Goal: Information Seeking & Learning: Learn about a topic

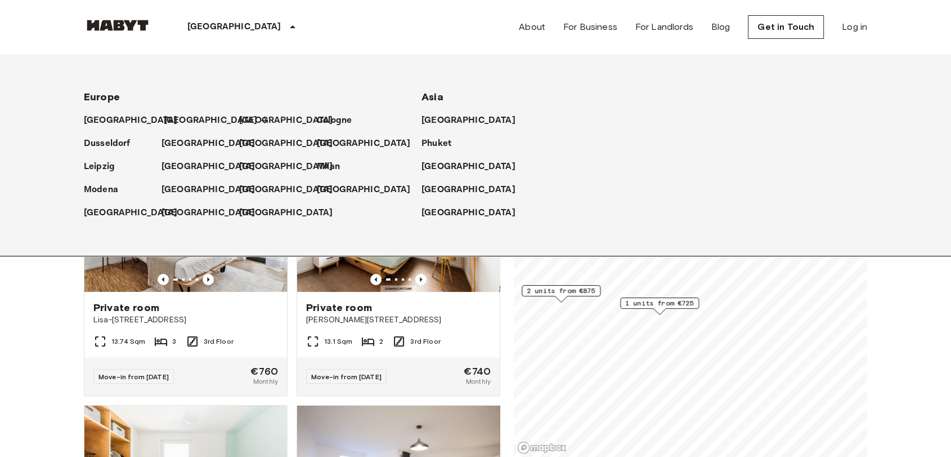
click at [176, 117] on p "[GEOGRAPHIC_DATA]" at bounding box center [211, 121] width 94 height 14
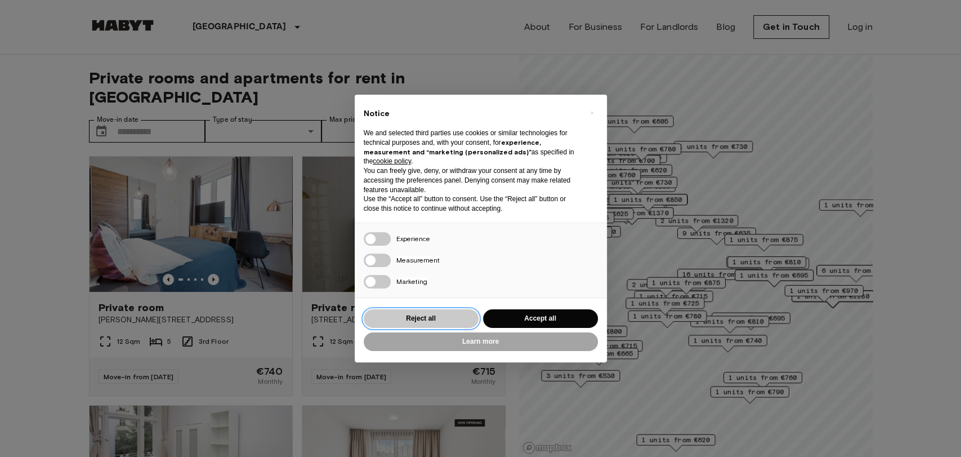
click at [405, 316] on button "Reject all" at bounding box center [421, 318] width 115 height 19
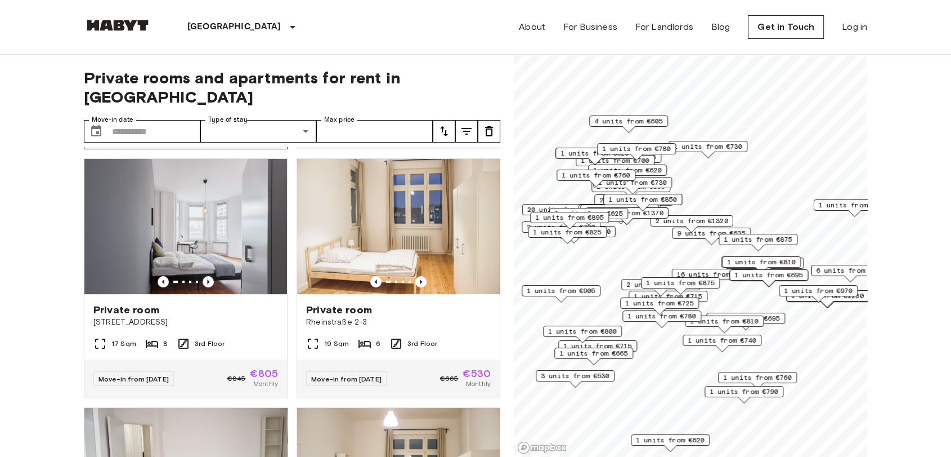
scroll to position [500, 0]
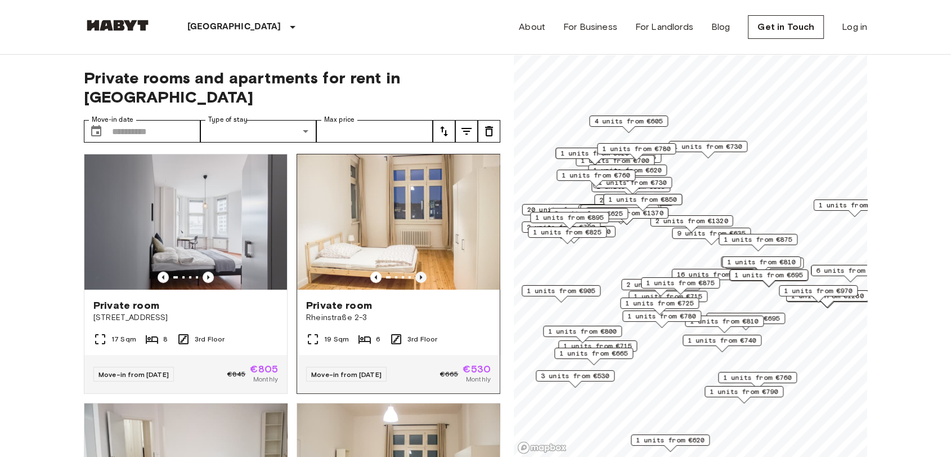
click at [415, 271] on icon "Previous image" at bounding box center [420, 276] width 11 height 11
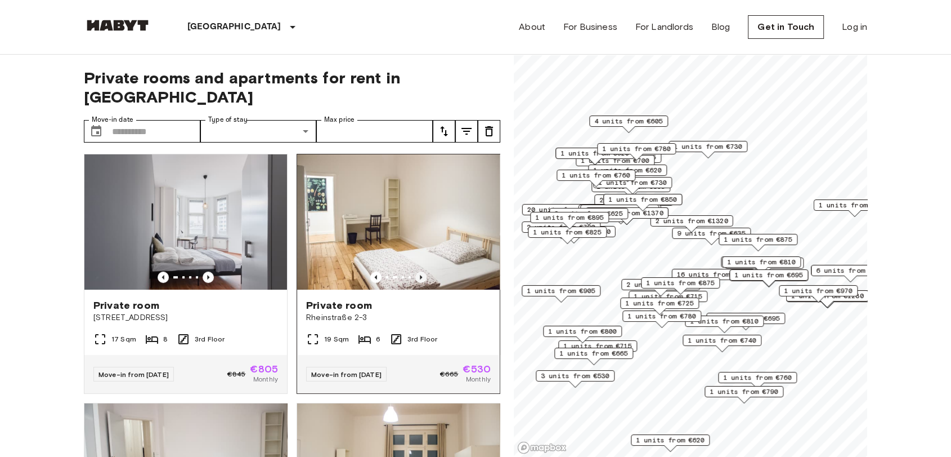
click at [415, 271] on icon "Previous image" at bounding box center [420, 276] width 11 height 11
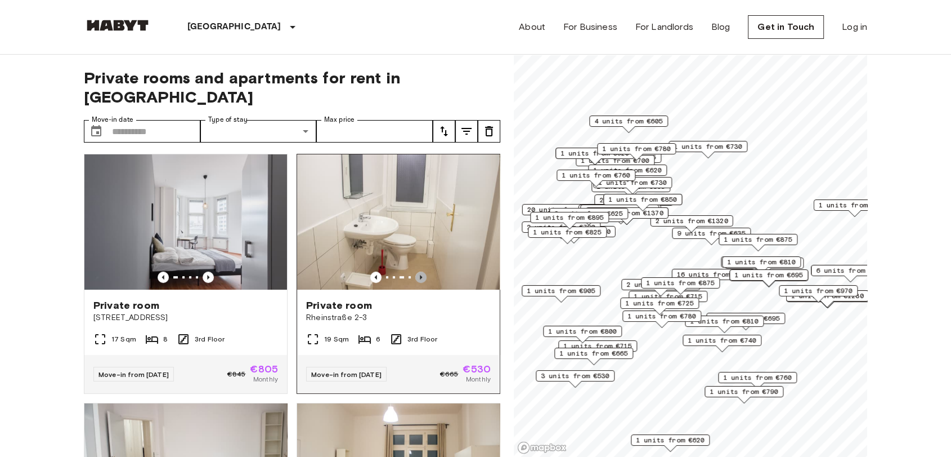
click at [415, 271] on icon "Previous image" at bounding box center [420, 276] width 11 height 11
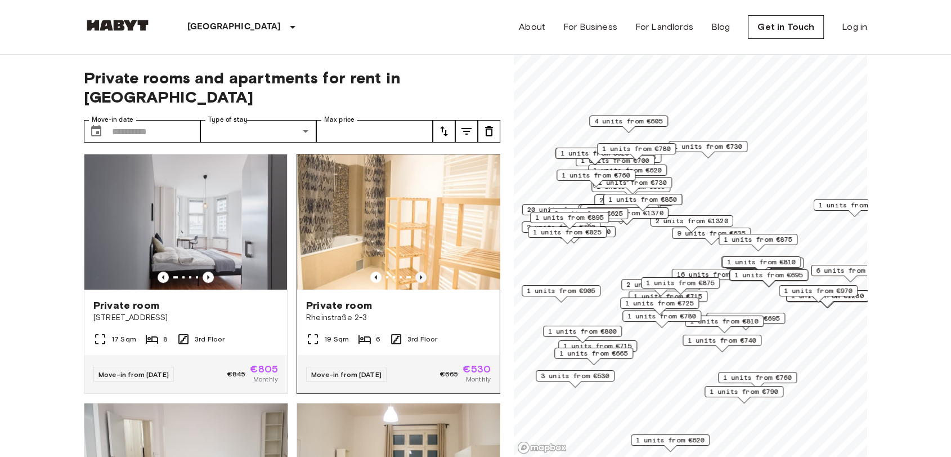
click at [415, 271] on icon "Previous image" at bounding box center [420, 276] width 11 height 11
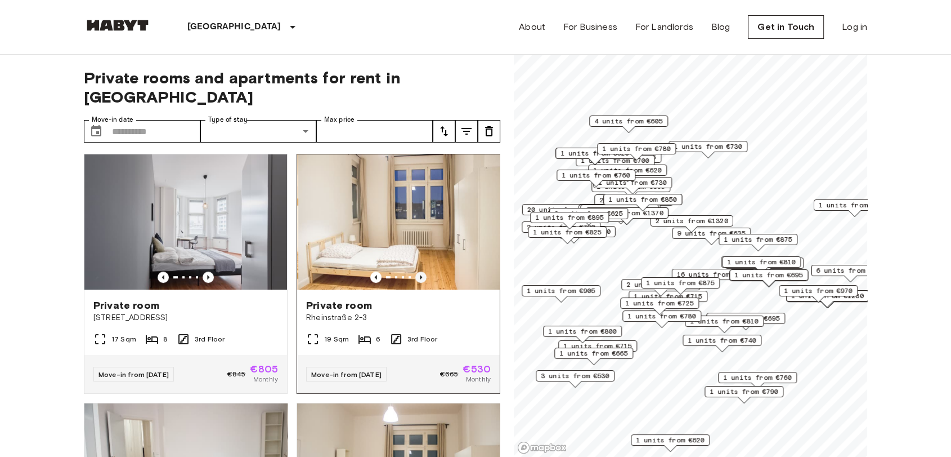
click at [415, 271] on icon "Previous image" at bounding box center [420, 276] width 11 height 11
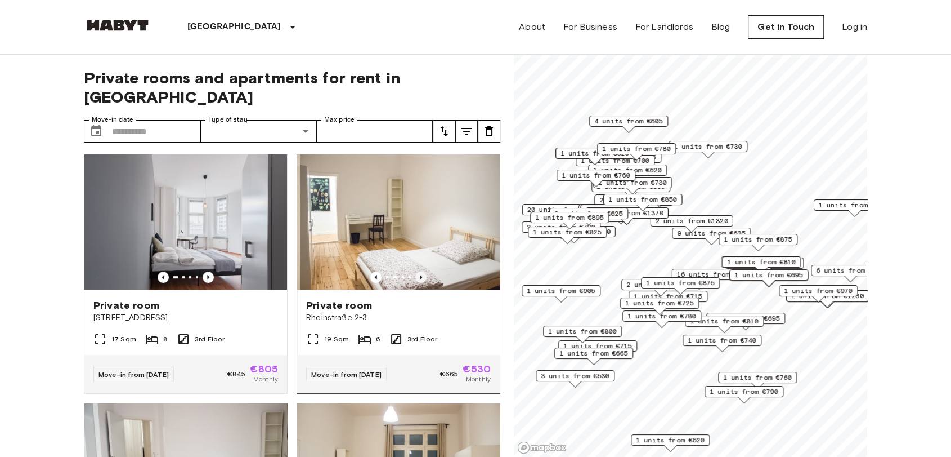
click at [415, 271] on icon "Previous image" at bounding box center [420, 276] width 11 height 11
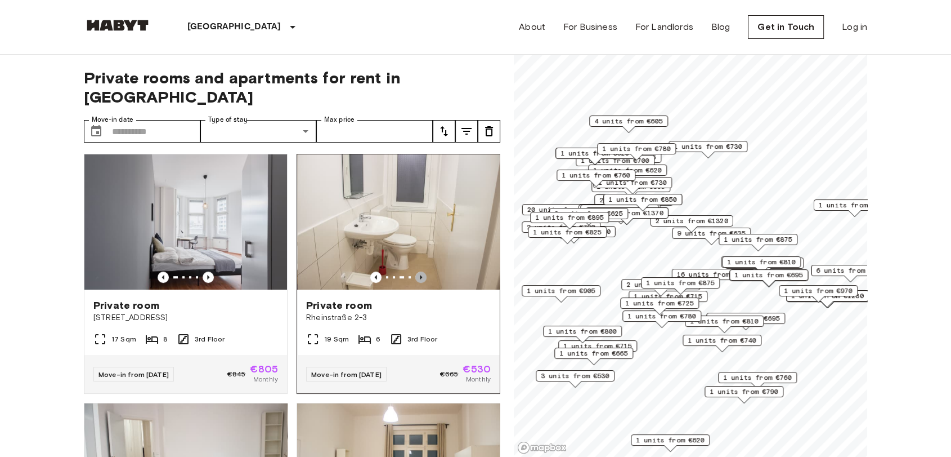
click at [415, 271] on icon "Previous image" at bounding box center [420, 276] width 11 height 11
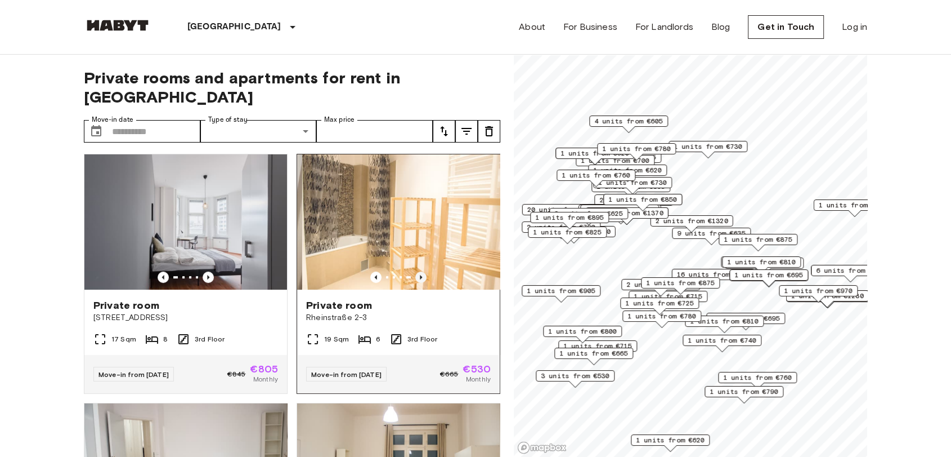
click at [415, 271] on icon "Previous image" at bounding box center [420, 276] width 11 height 11
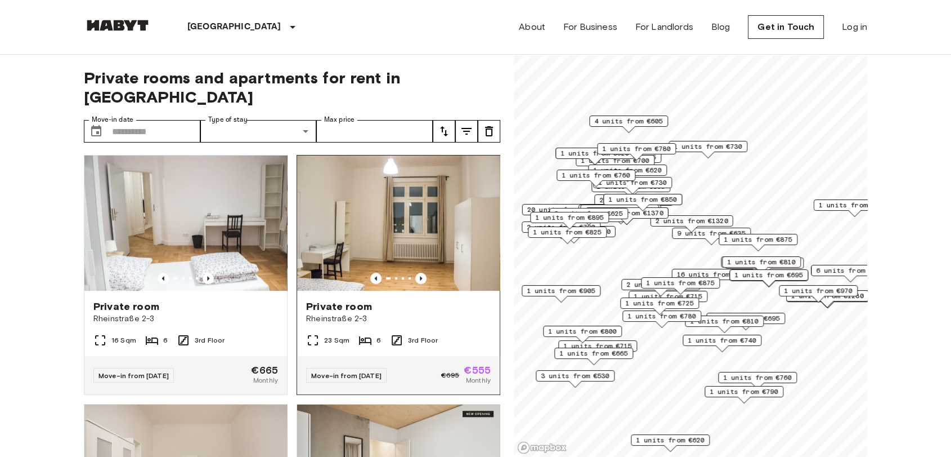
scroll to position [750, 0]
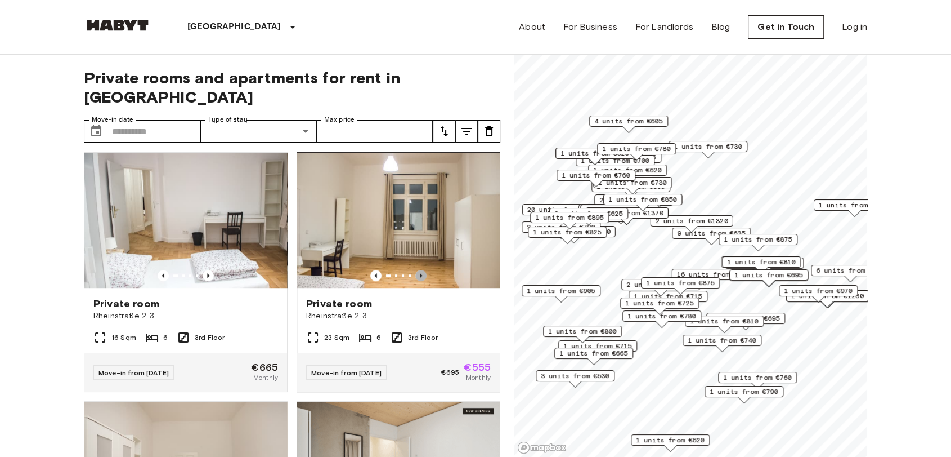
click at [415, 272] on icon "Previous image" at bounding box center [420, 275] width 11 height 11
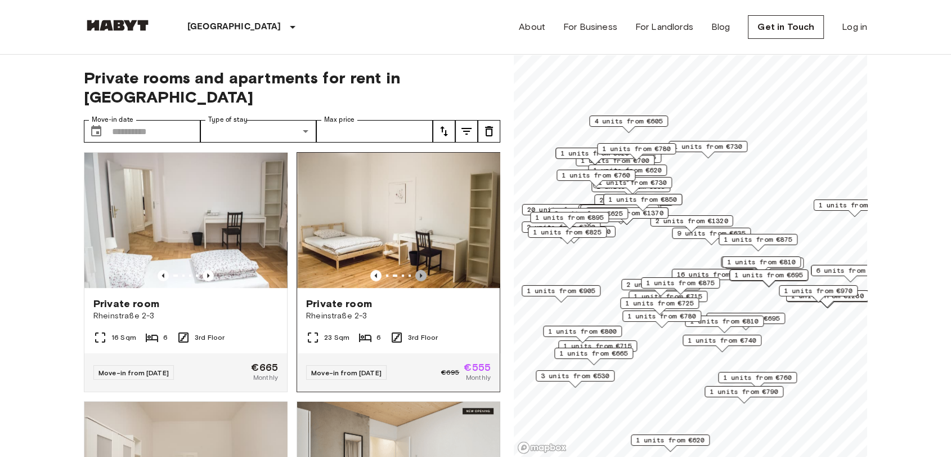
click at [415, 272] on icon "Previous image" at bounding box center [420, 275] width 11 height 11
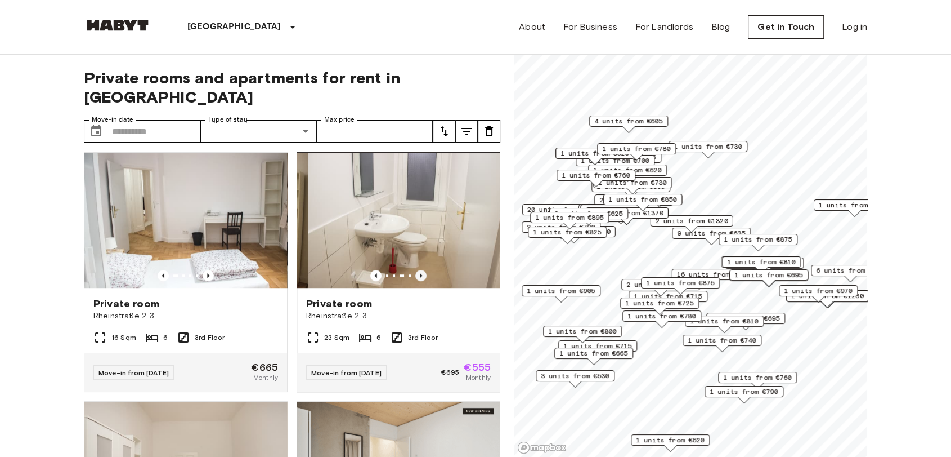
click at [415, 272] on icon "Previous image" at bounding box center [420, 275] width 11 height 11
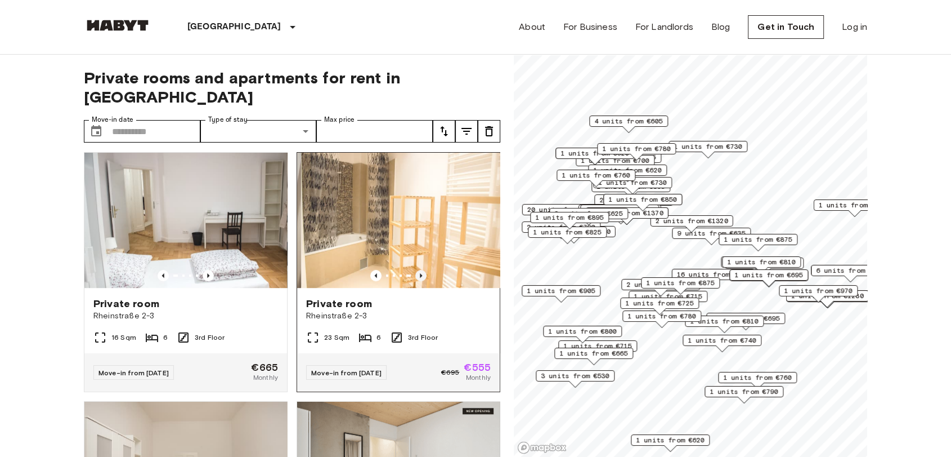
click at [415, 272] on icon "Previous image" at bounding box center [420, 275] width 11 height 11
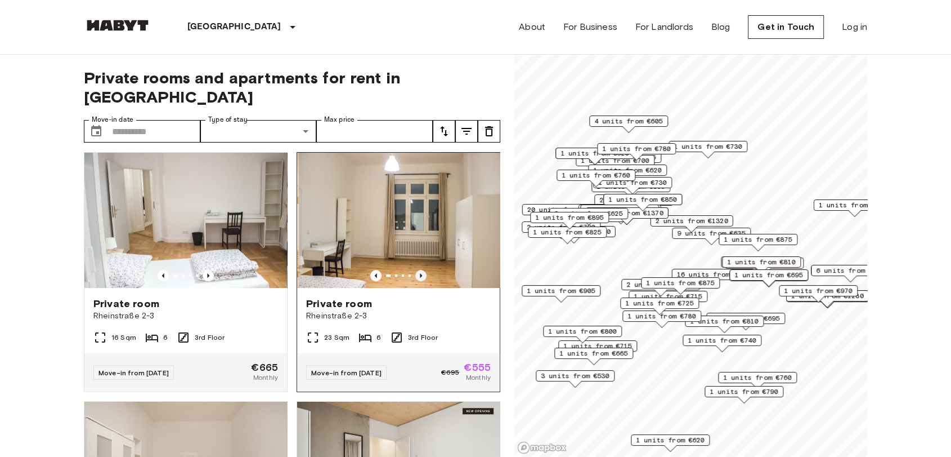
click at [415, 272] on icon "Previous image" at bounding box center [420, 275] width 11 height 11
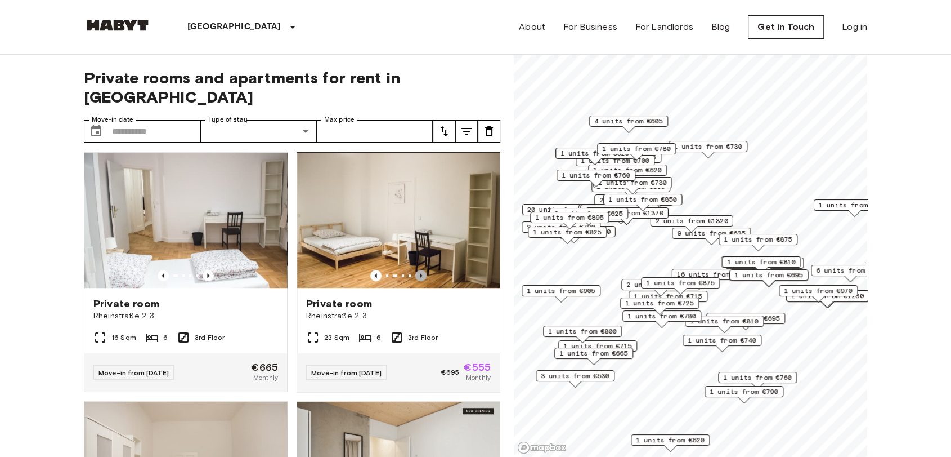
click at [415, 272] on icon "Previous image" at bounding box center [420, 275] width 11 height 11
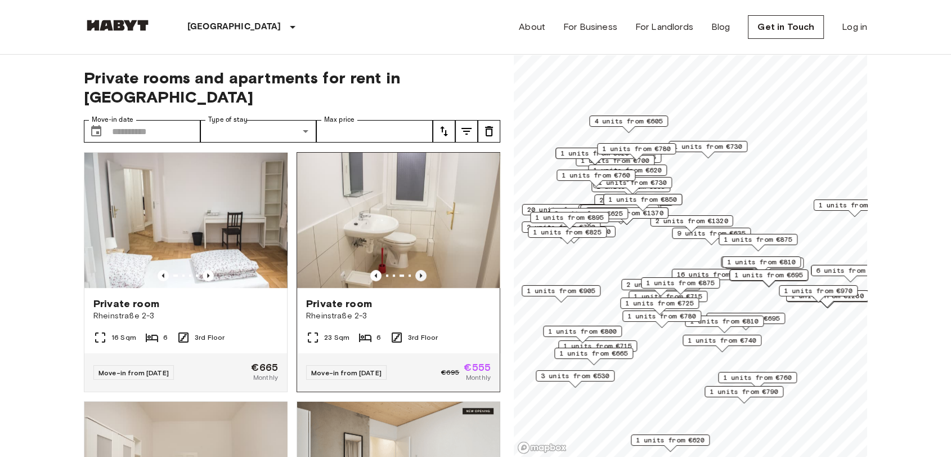
click at [415, 272] on icon "Previous image" at bounding box center [420, 275] width 11 height 11
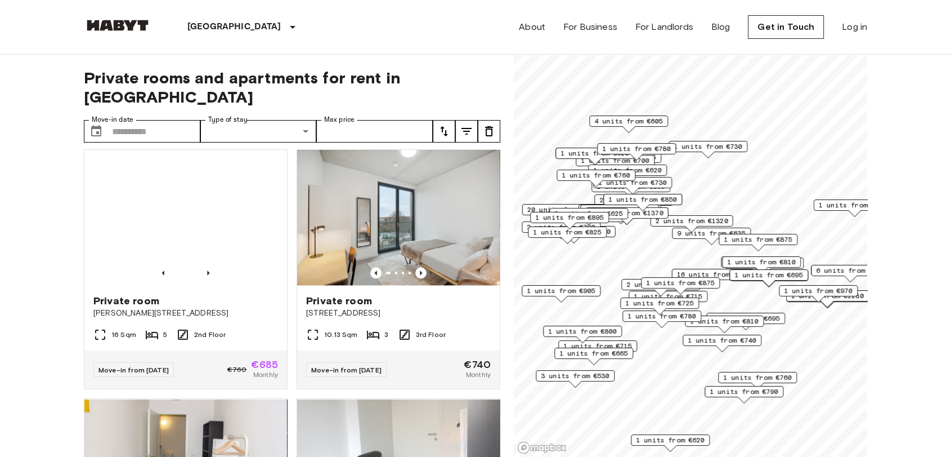
scroll to position [2001, 0]
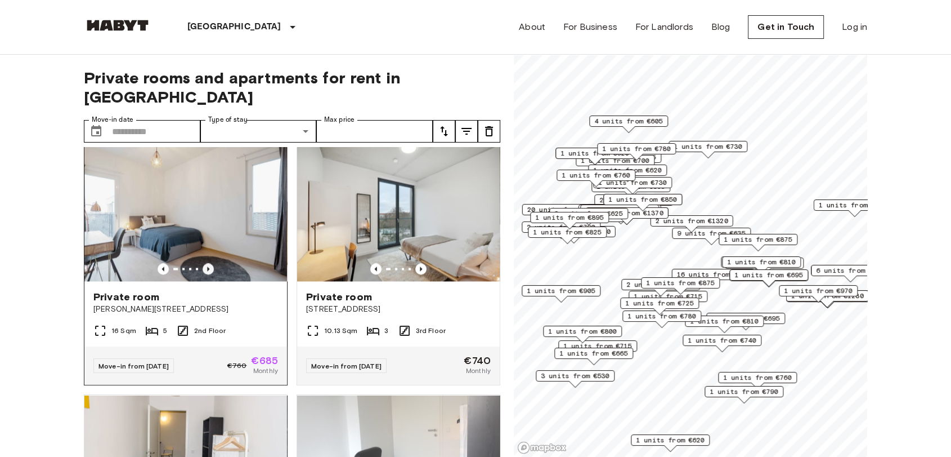
click at [207, 274] on icon "Previous image" at bounding box center [208, 268] width 11 height 11
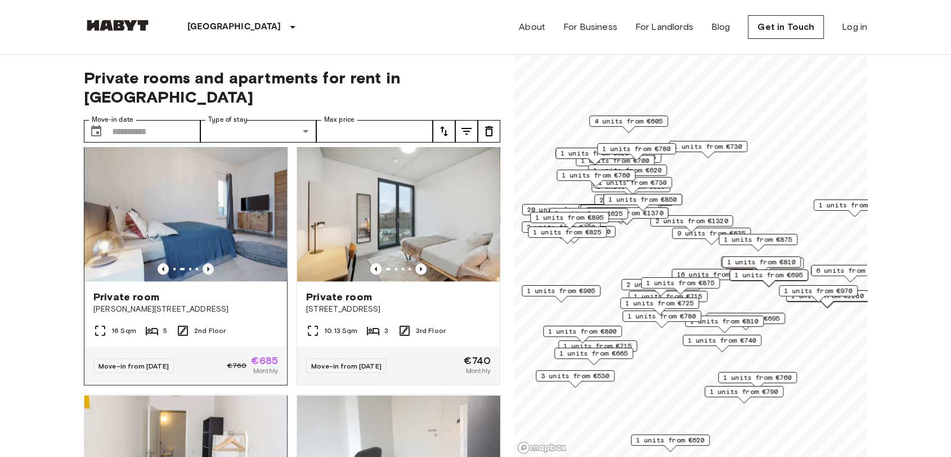
click at [207, 274] on icon "Previous image" at bounding box center [208, 268] width 11 height 11
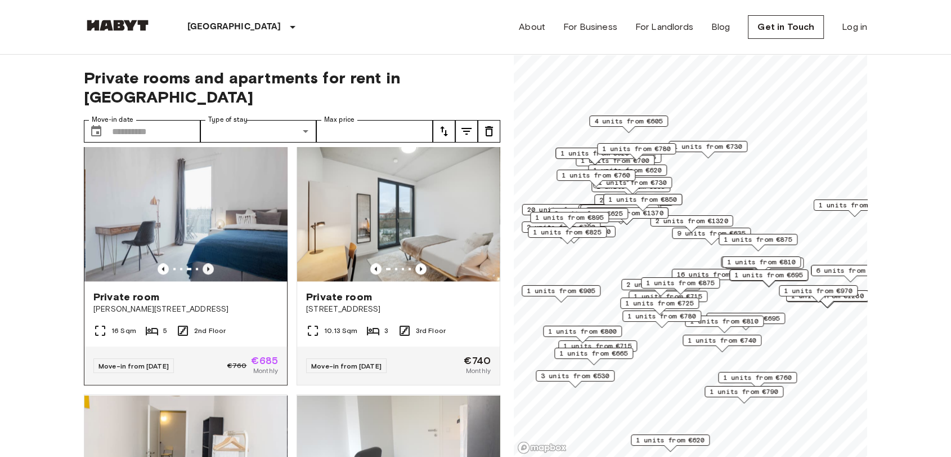
click at [207, 274] on icon "Previous image" at bounding box center [208, 268] width 11 height 11
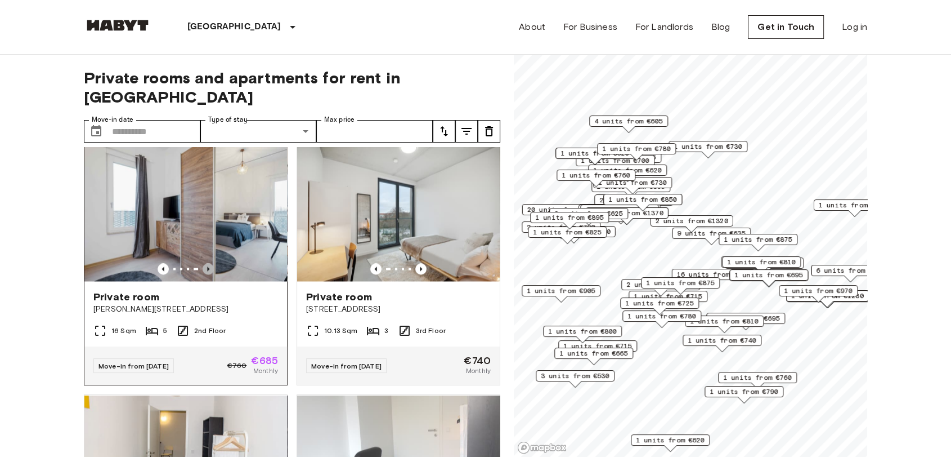
click at [207, 274] on icon "Previous image" at bounding box center [208, 268] width 11 height 11
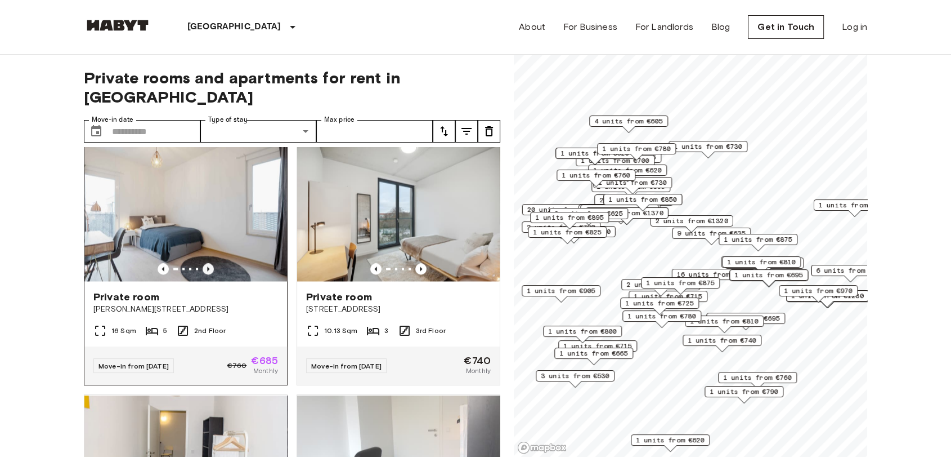
click at [207, 274] on icon "Previous image" at bounding box center [208, 268] width 11 height 11
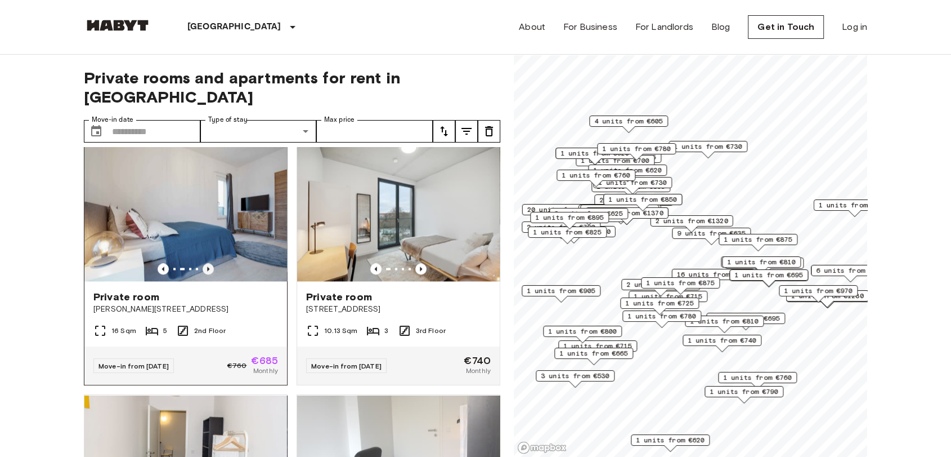
click at [207, 274] on icon "Previous image" at bounding box center [208, 268] width 11 height 11
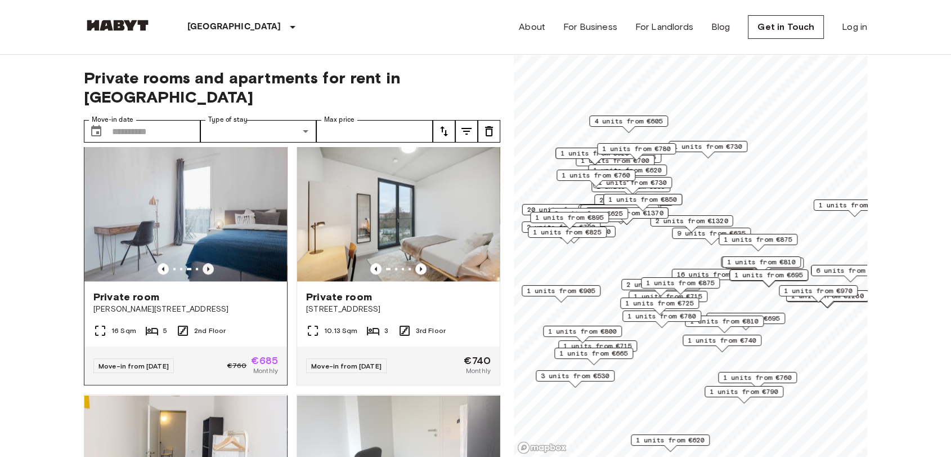
click at [207, 274] on icon "Previous image" at bounding box center [208, 268] width 11 height 11
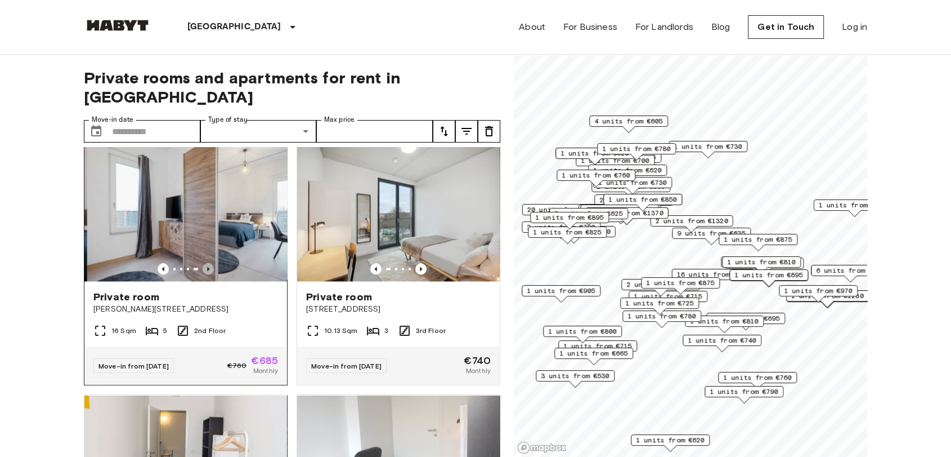
click at [207, 274] on icon "Previous image" at bounding box center [208, 268] width 11 height 11
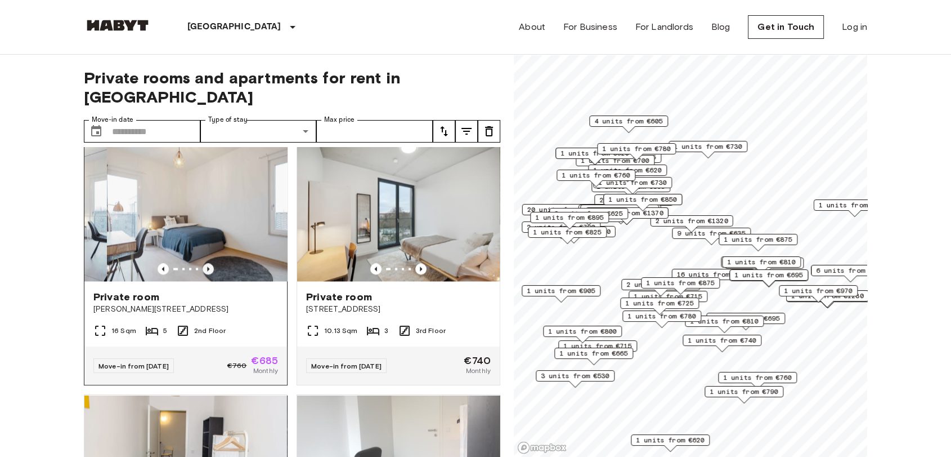
click at [207, 274] on icon "Previous image" at bounding box center [208, 268] width 11 height 11
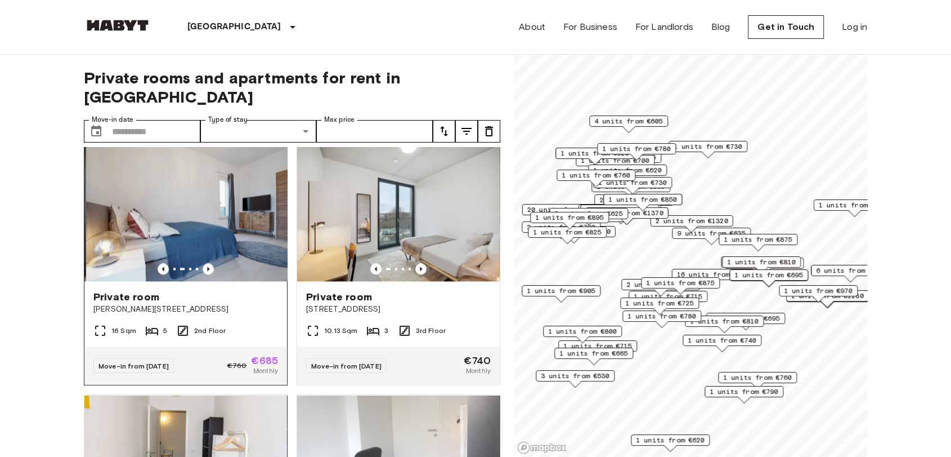
click at [199, 236] on img at bounding box center [187, 213] width 203 height 135
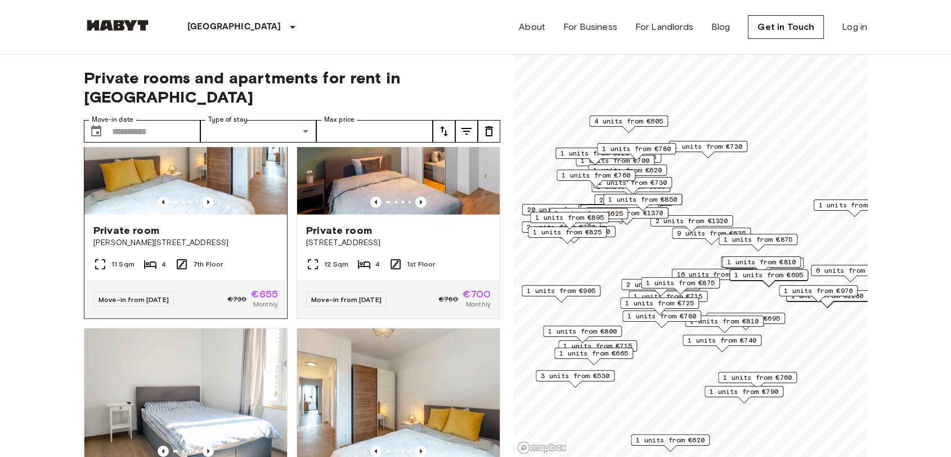
scroll to position [2817, 0]
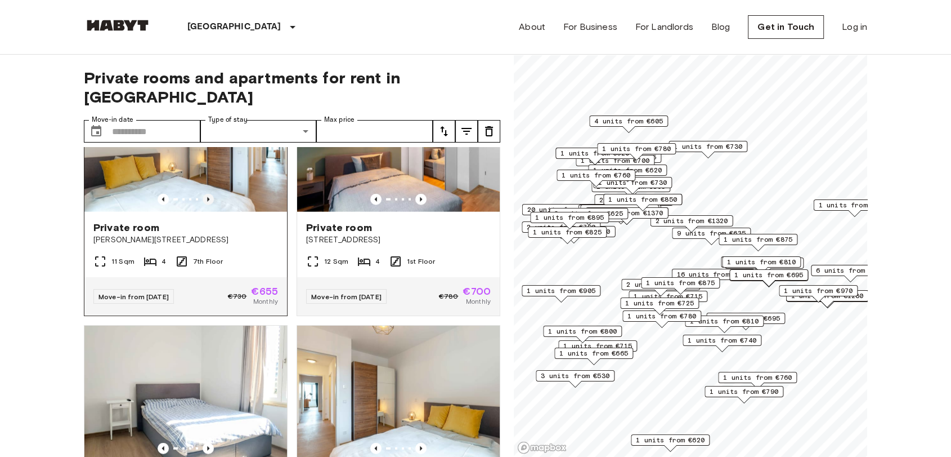
click at [206, 205] on icon "Previous image" at bounding box center [208, 199] width 11 height 11
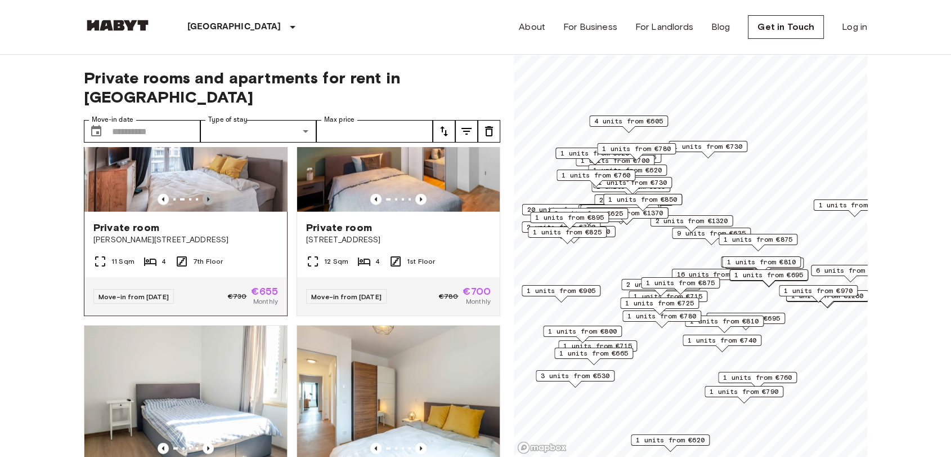
click at [206, 205] on icon "Previous image" at bounding box center [208, 199] width 11 height 11
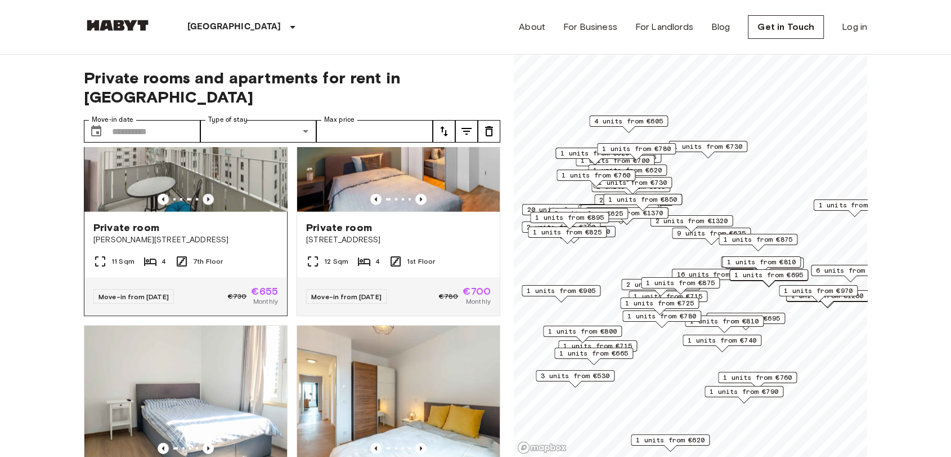
click at [206, 205] on icon "Previous image" at bounding box center [208, 199] width 11 height 11
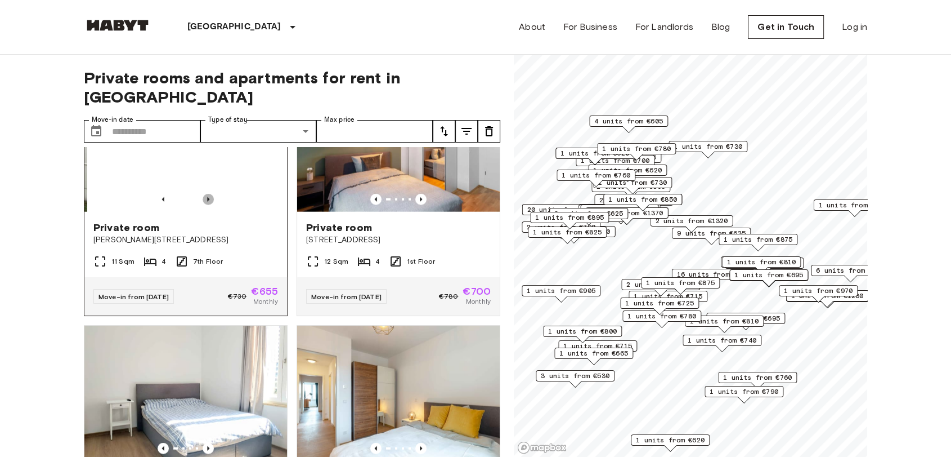
click at [206, 205] on icon "Previous image" at bounding box center [208, 199] width 11 height 11
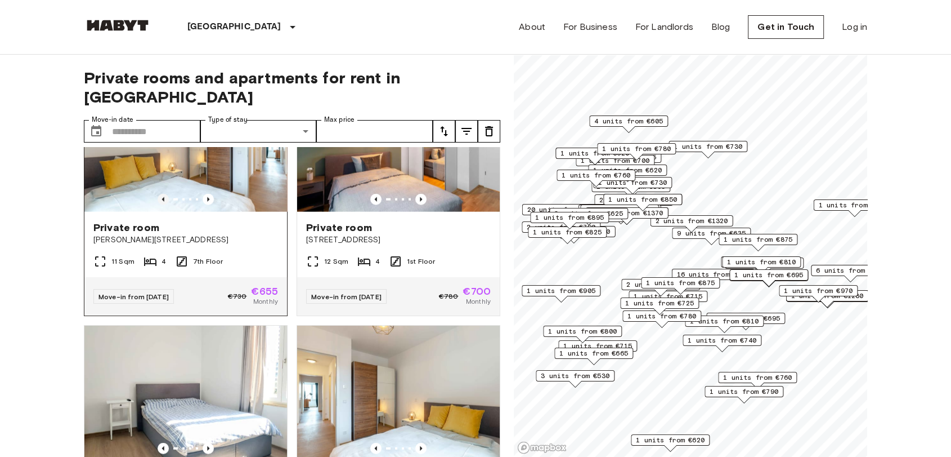
click at [161, 205] on icon "Previous image" at bounding box center [163, 199] width 11 height 11
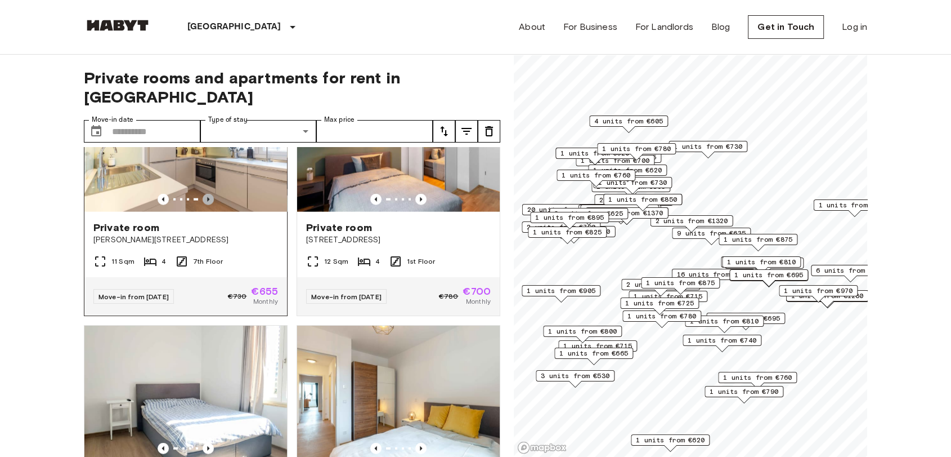
click at [210, 205] on icon "Previous image" at bounding box center [208, 199] width 11 height 11
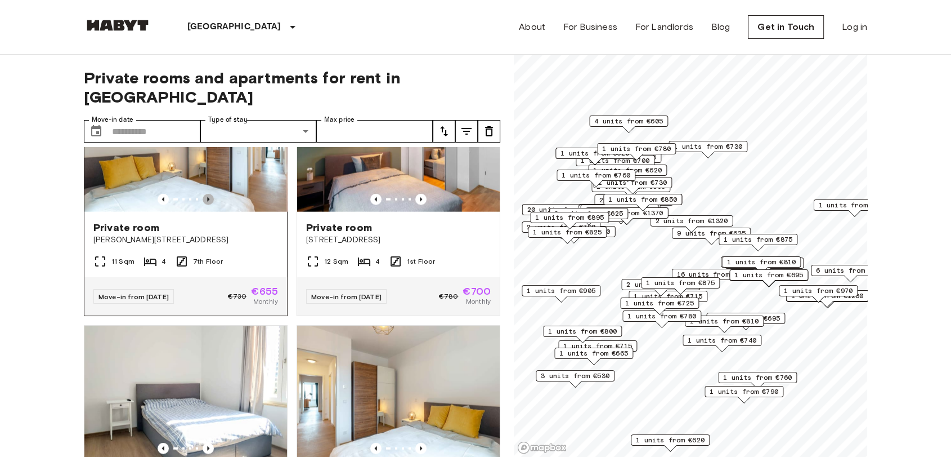
click at [209, 205] on icon "Previous image" at bounding box center [208, 199] width 11 height 11
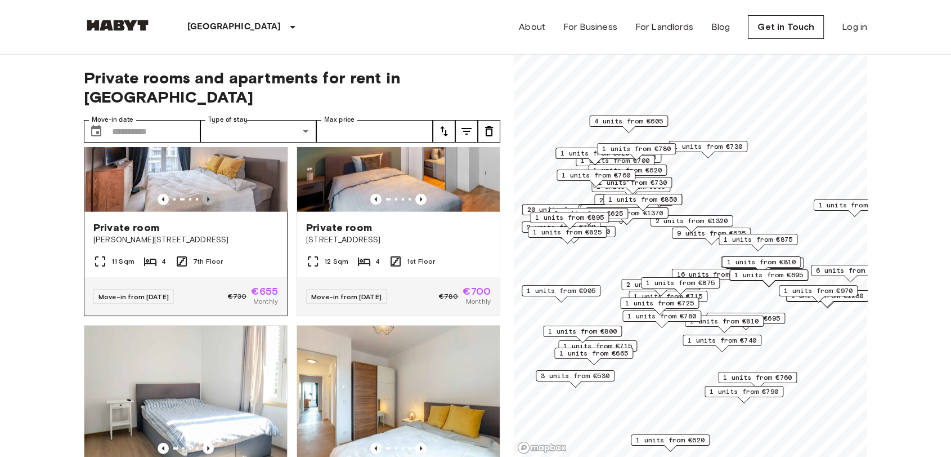
click at [209, 205] on icon "Previous image" at bounding box center [208, 199] width 11 height 11
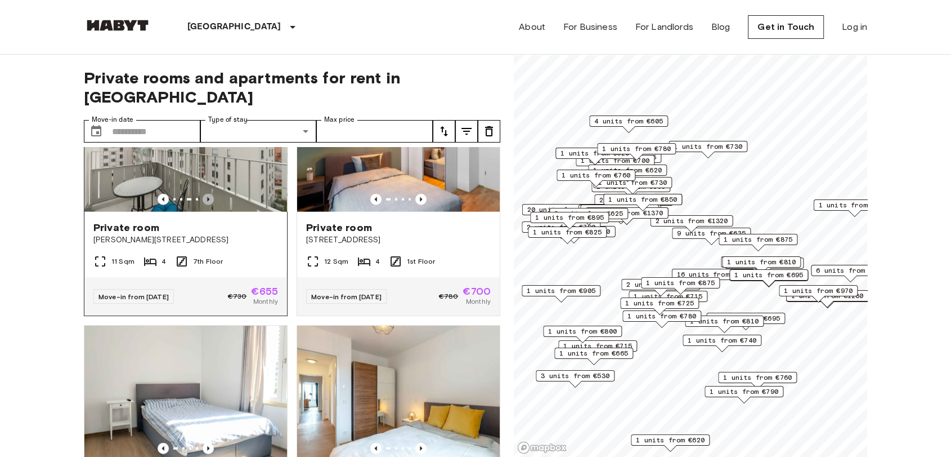
click at [209, 205] on icon "Previous image" at bounding box center [208, 199] width 11 height 11
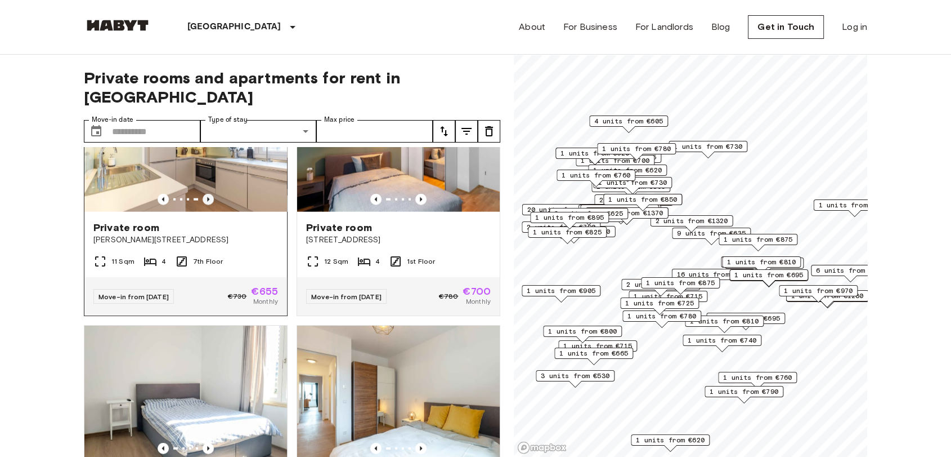
click at [209, 205] on icon "Previous image" at bounding box center [208, 199] width 11 height 11
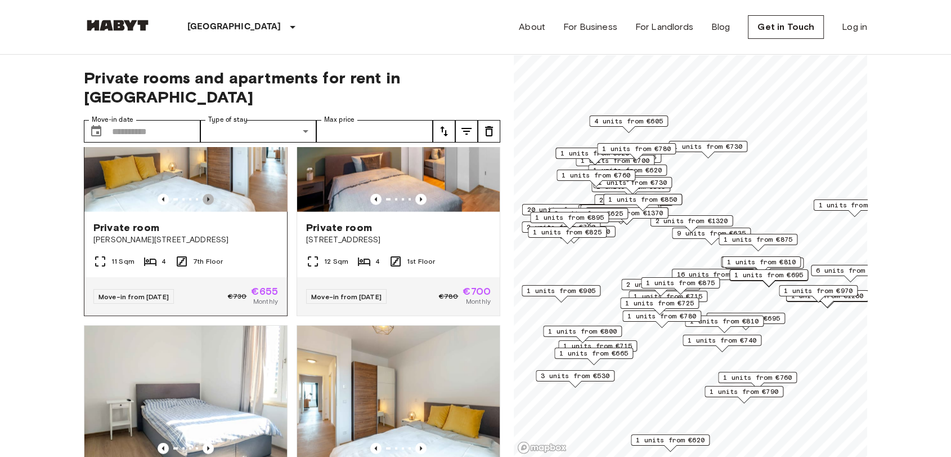
click at [209, 205] on icon "Previous image" at bounding box center [208, 199] width 11 height 11
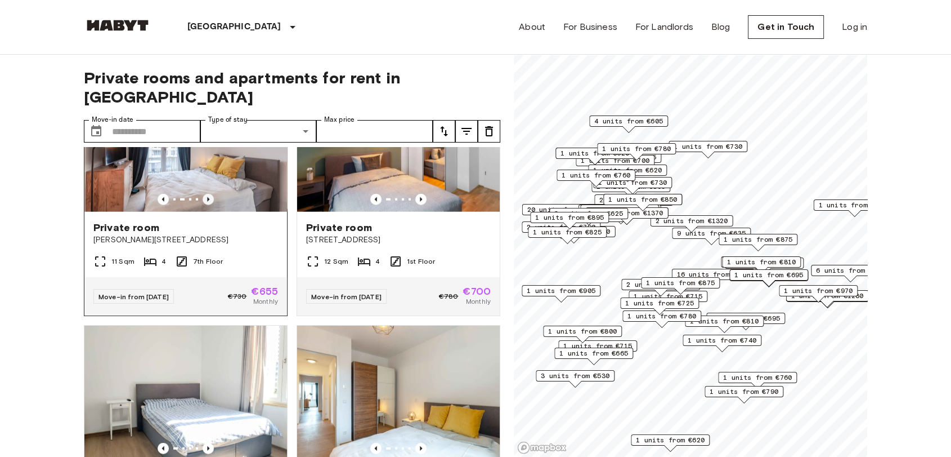
click at [209, 205] on icon "Previous image" at bounding box center [208, 199] width 11 height 11
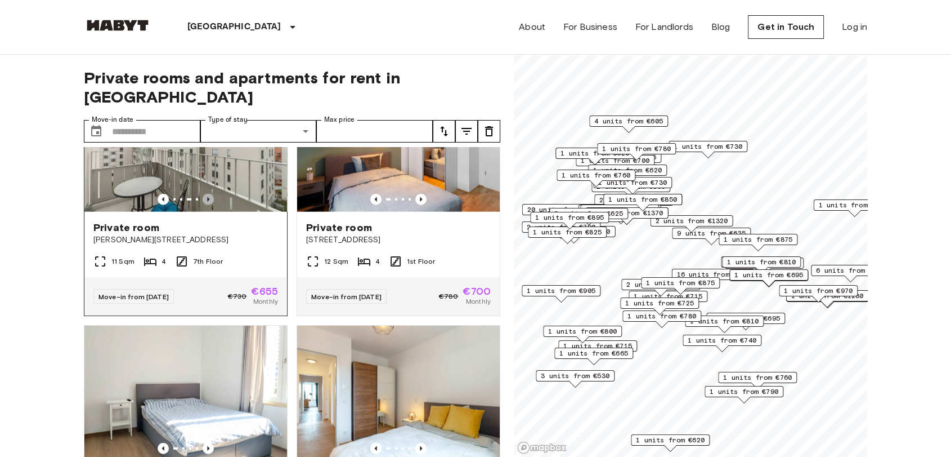
click at [209, 205] on icon "Previous image" at bounding box center [208, 199] width 11 height 11
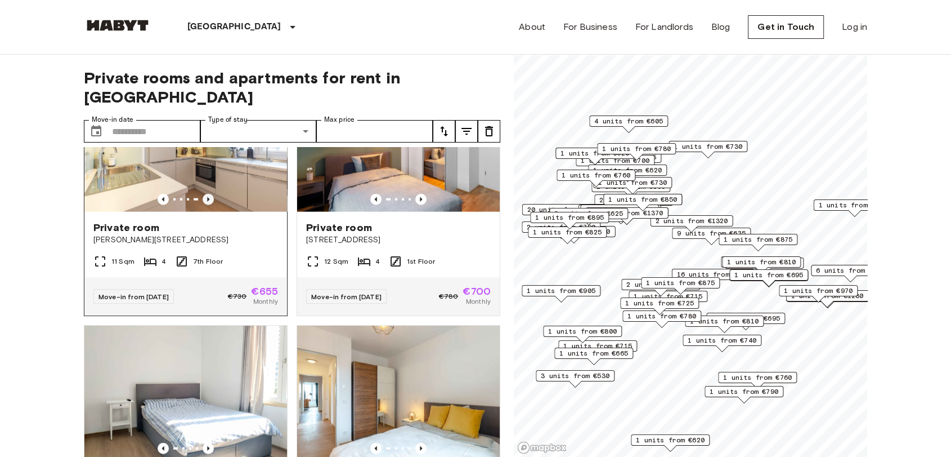
click at [209, 205] on icon "Previous image" at bounding box center [208, 199] width 11 height 11
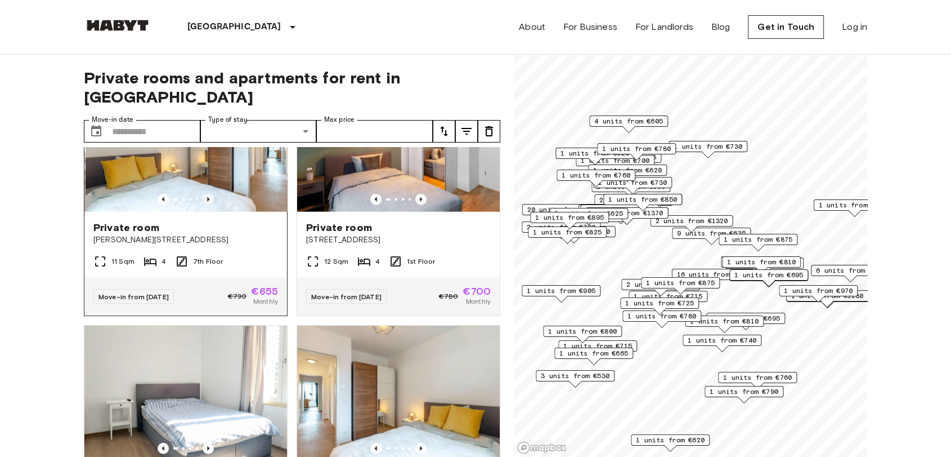
click at [209, 205] on icon "Previous image" at bounding box center [208, 199] width 11 height 11
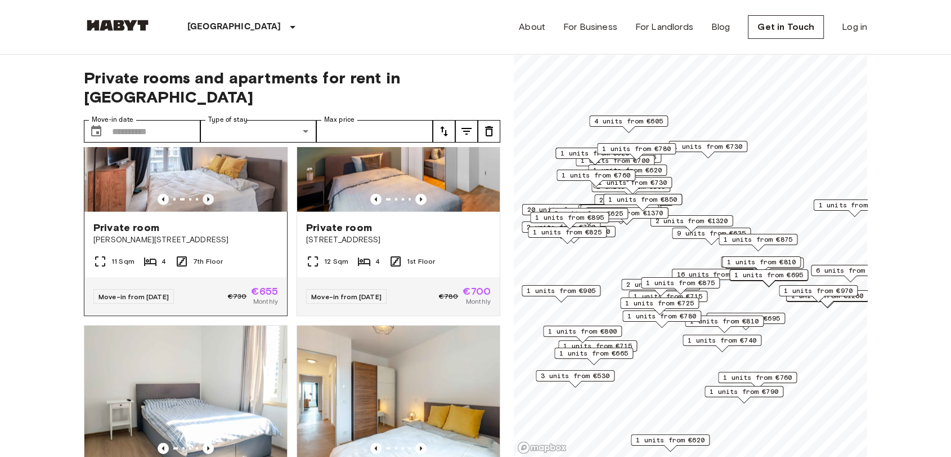
click at [209, 205] on icon "Previous image" at bounding box center [208, 199] width 11 height 11
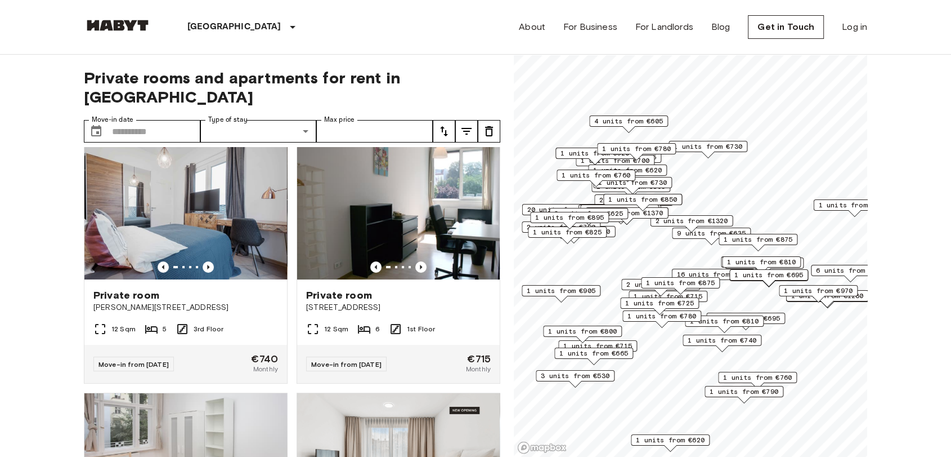
scroll to position [0, 0]
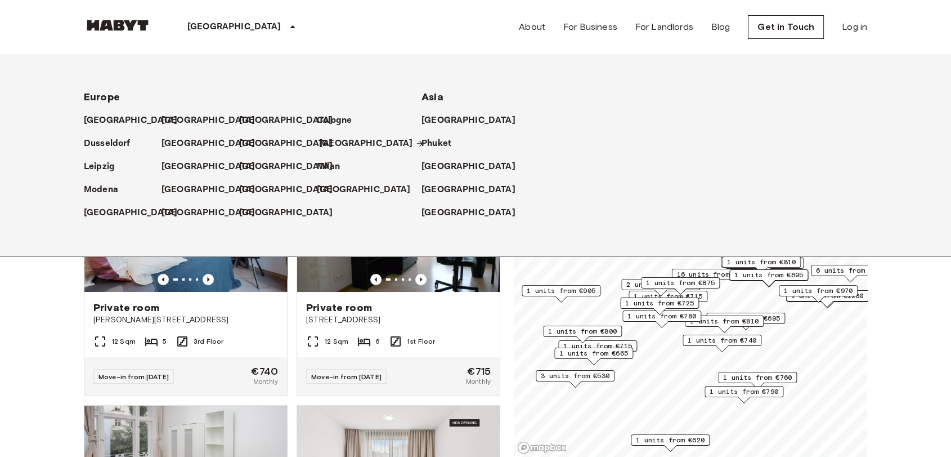
click at [334, 140] on p "[GEOGRAPHIC_DATA]" at bounding box center [366, 144] width 94 height 14
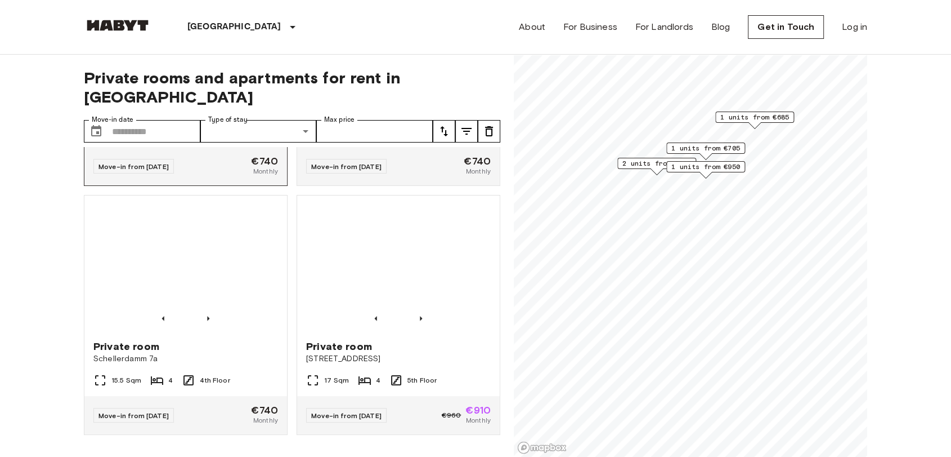
scroll to position [978, 0]
